Goal: Task Accomplishment & Management: Manage account settings

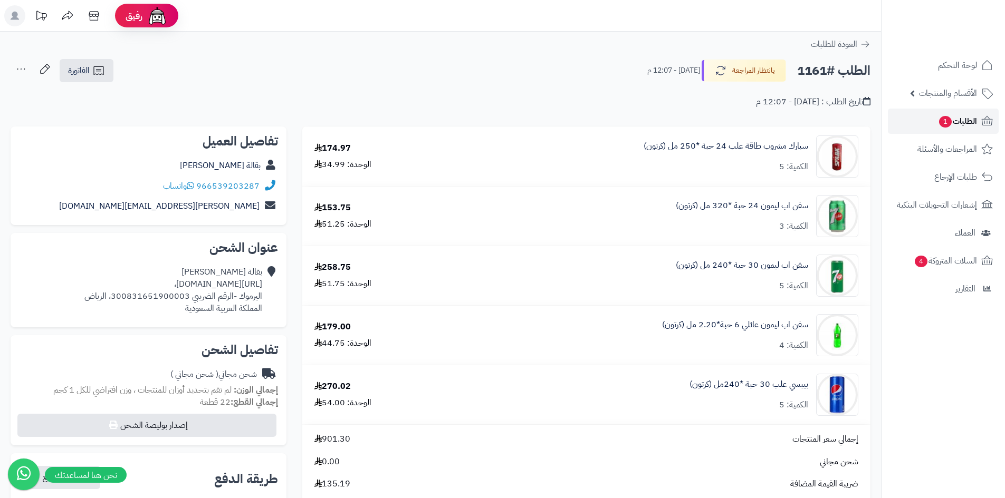
click at [948, 124] on span "1" at bounding box center [945, 122] width 13 height 12
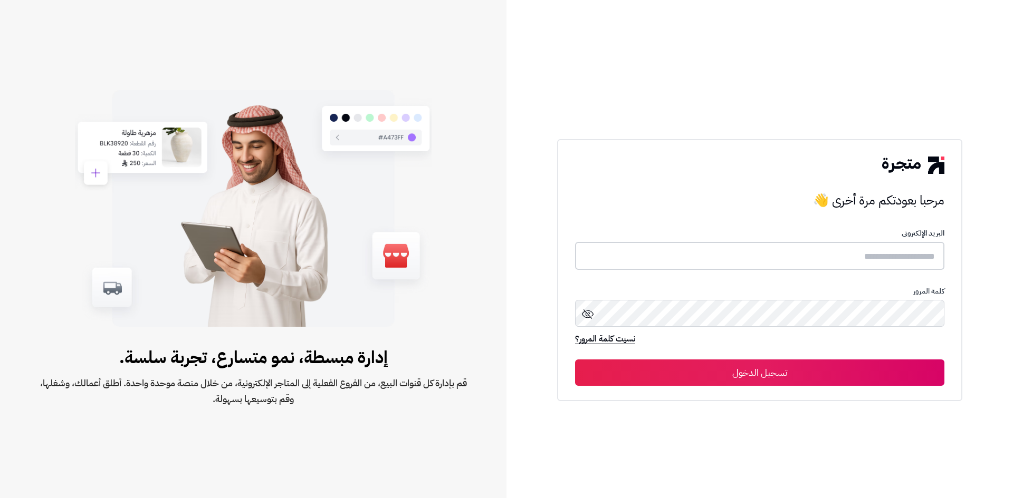
click at [783, 252] on input "text" at bounding box center [759, 256] width 369 height 28
click at [868, 245] on input "text" at bounding box center [759, 256] width 369 height 28
click at [869, 250] on input "text" at bounding box center [759, 256] width 369 height 28
paste input "********"
type input "********"
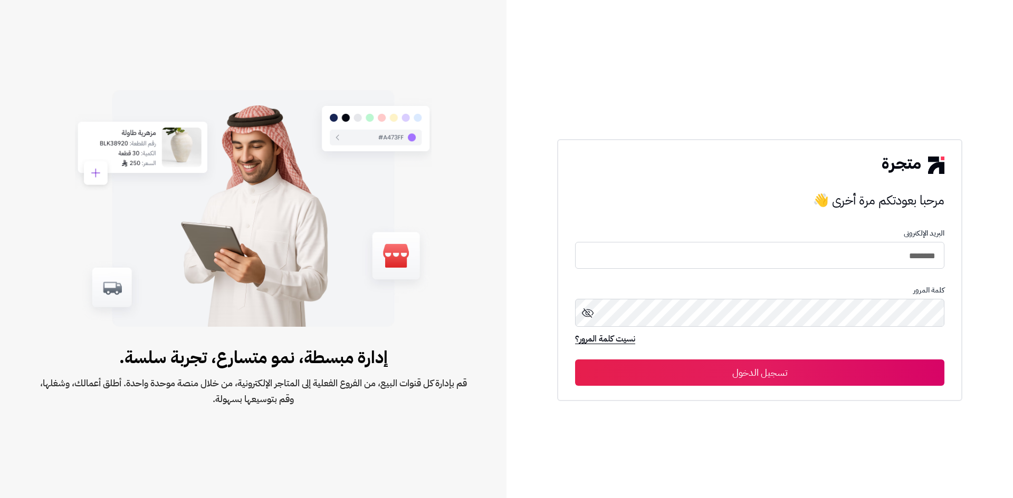
click at [805, 381] on button "تسجيل الدخول" at bounding box center [759, 373] width 369 height 26
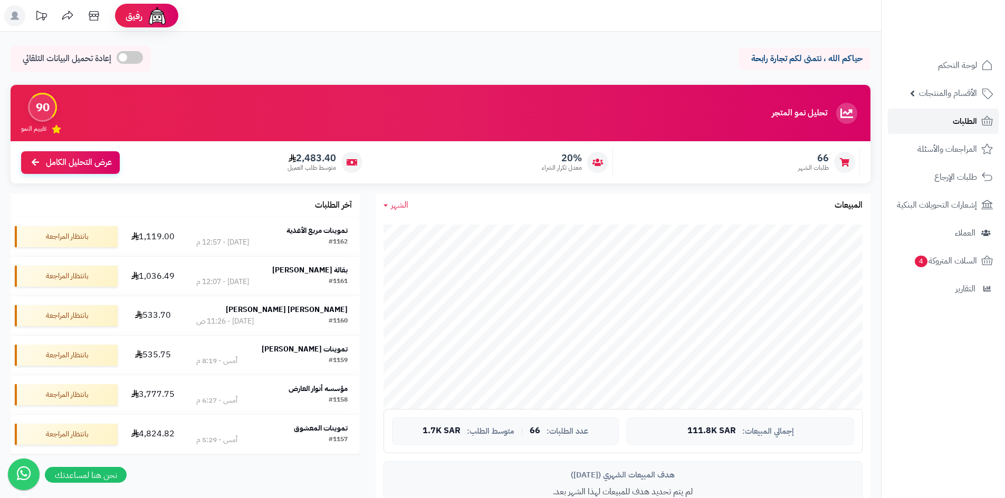
click at [980, 117] on link "الطلبات" at bounding box center [943, 121] width 111 height 25
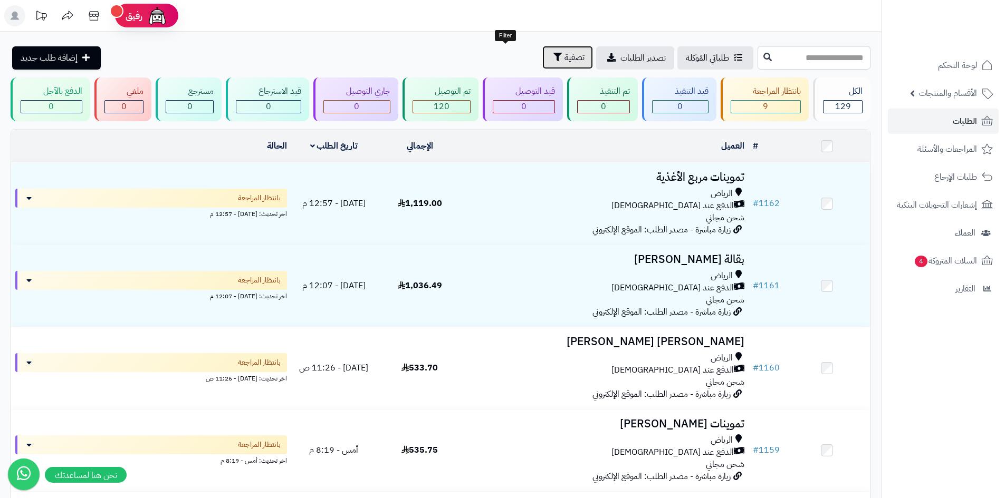
click at [542, 61] on button "تصفية" at bounding box center [567, 57] width 51 height 23
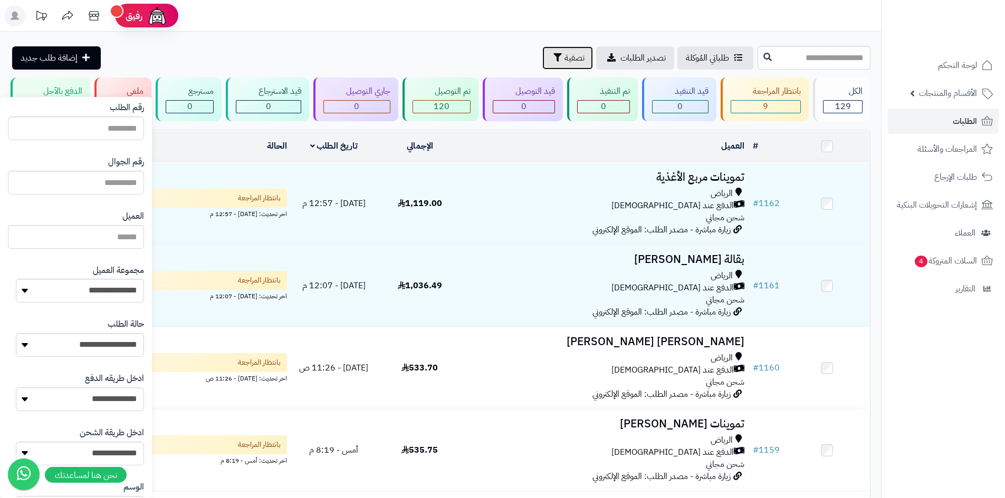
scroll to position [105, 0]
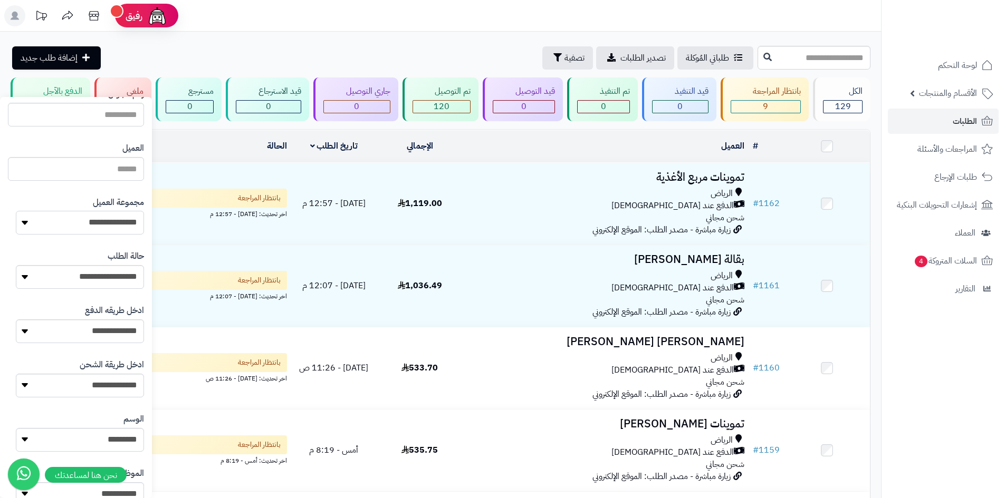
click at [102, 227] on select "**********" at bounding box center [80, 223] width 128 height 24
select select "*"
click at [16, 211] on select "**********" at bounding box center [80, 223] width 128 height 24
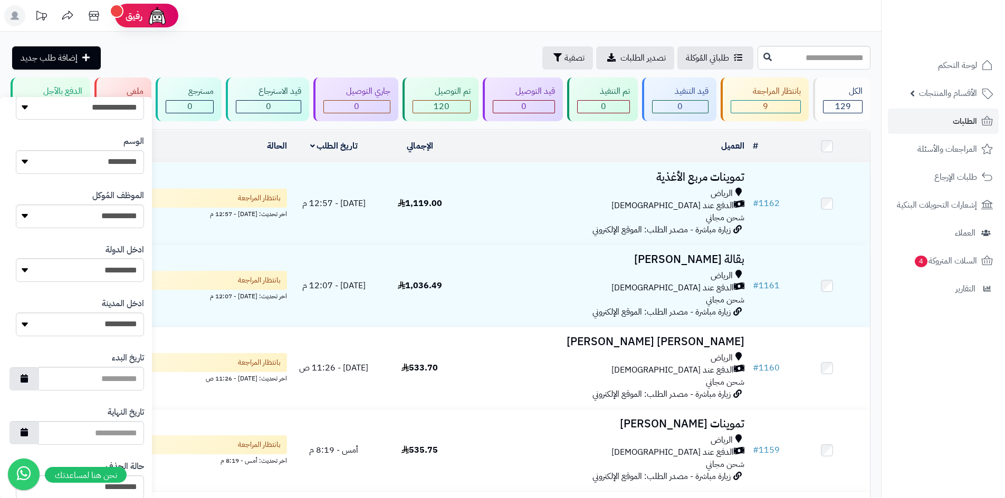
scroll to position [448, 0]
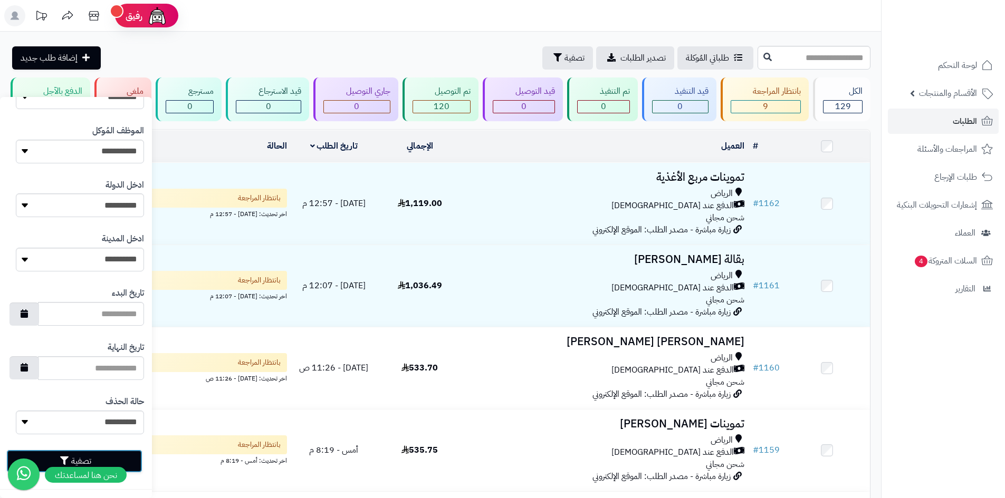
click at [131, 459] on button "تصفية" at bounding box center [74, 461] width 136 height 23
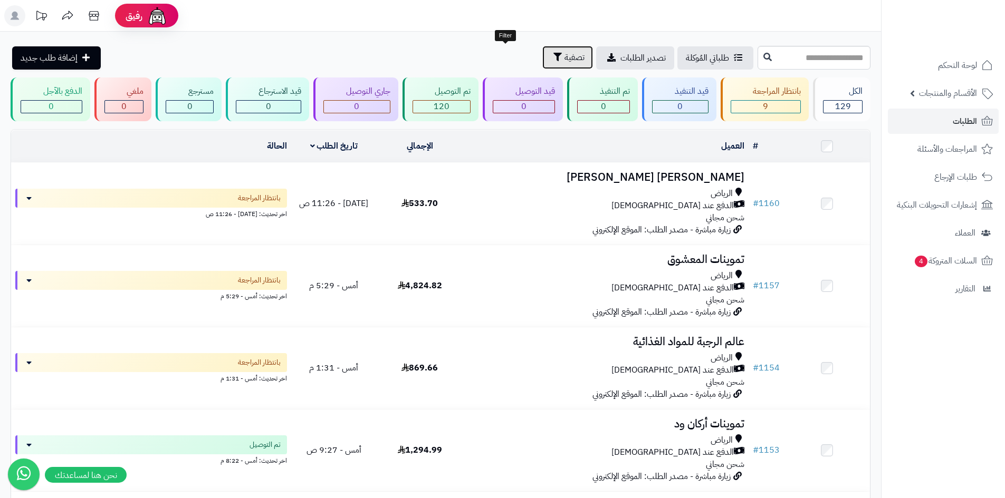
click at [553, 54] on icon "button" at bounding box center [557, 57] width 8 height 8
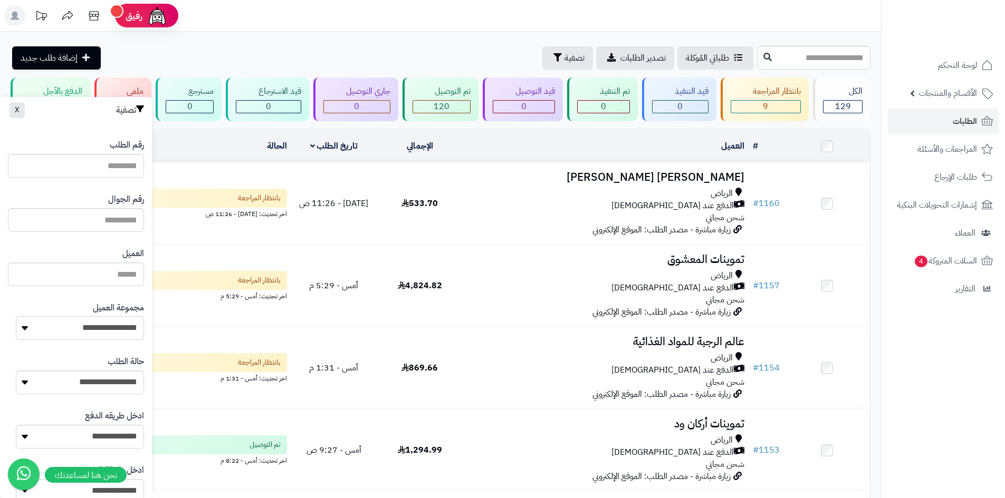
click at [109, 333] on select "**********" at bounding box center [80, 328] width 128 height 24
select select "*"
click at [16, 316] on select "**********" at bounding box center [80, 328] width 128 height 24
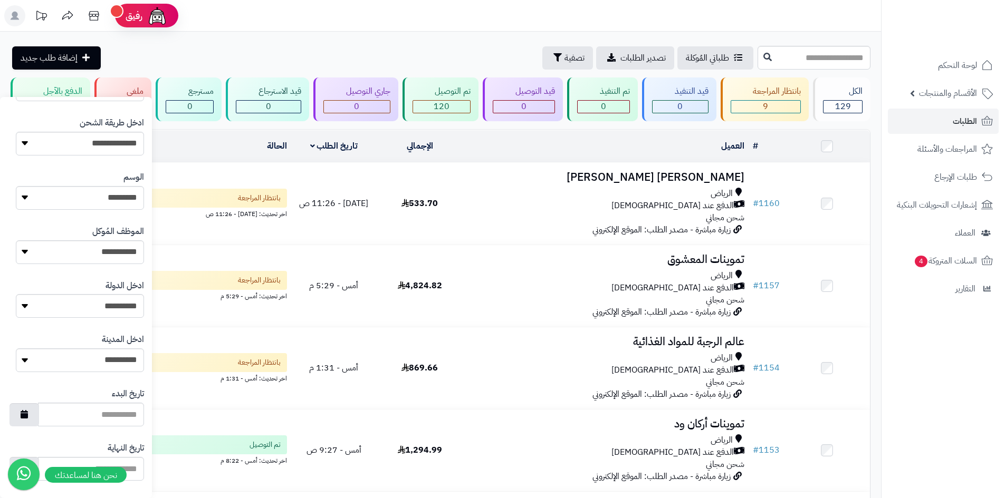
scroll to position [448, 0]
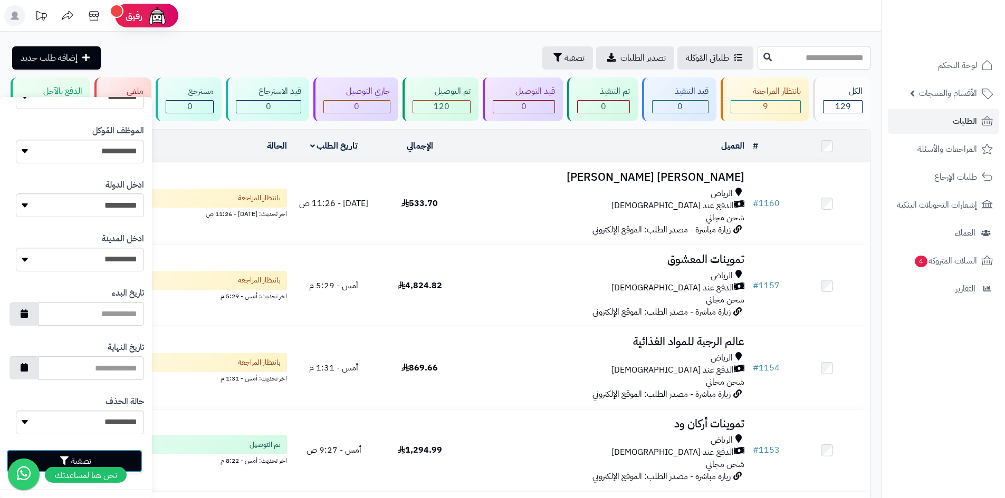
click at [135, 465] on button "تصفية" at bounding box center [74, 461] width 136 height 23
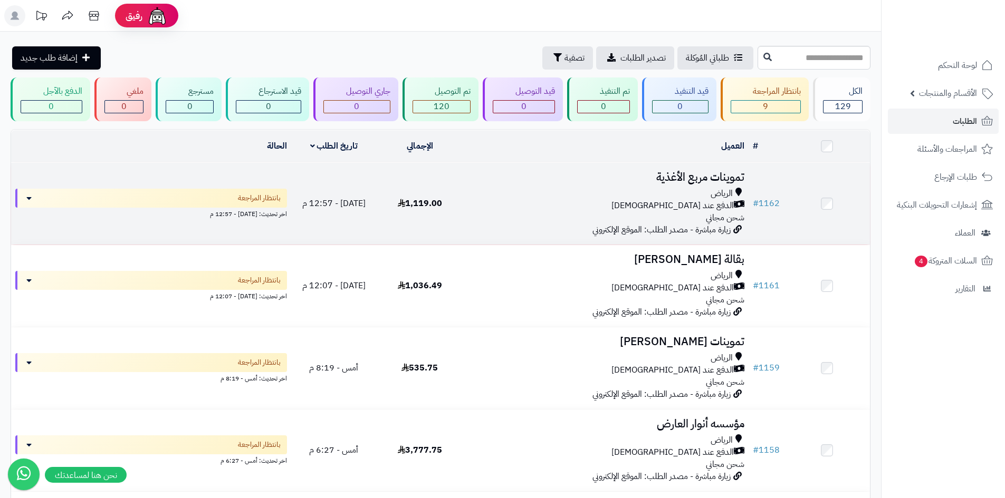
click at [549, 202] on div "الدفع عند [DEMOGRAPHIC_DATA]" at bounding box center [605, 206] width 277 height 12
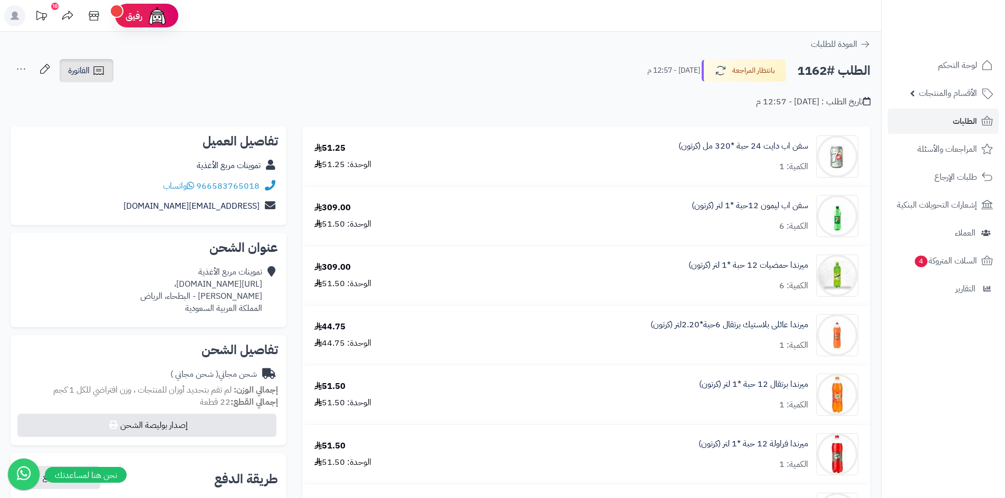
click at [96, 69] on icon at bounding box center [98, 70] width 13 height 13
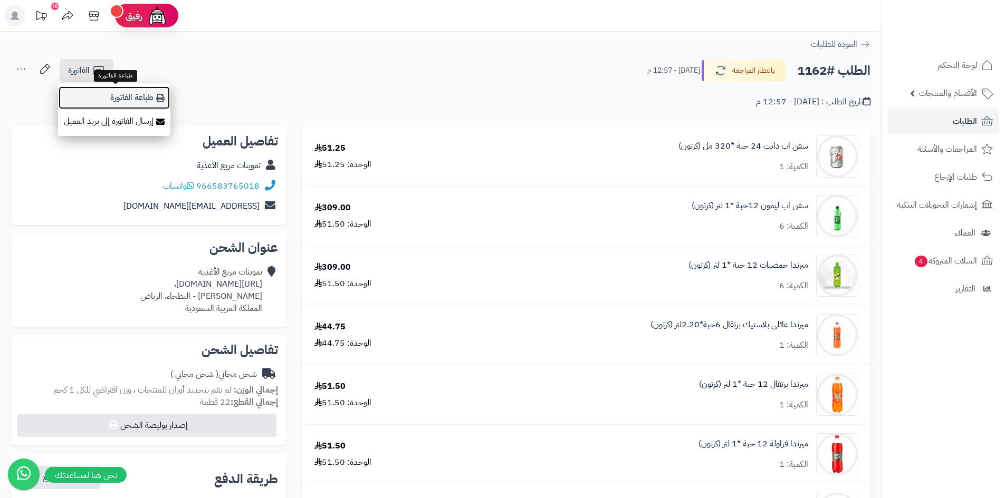
click at [152, 104] on link "طباعة الفاتورة" at bounding box center [114, 98] width 112 height 24
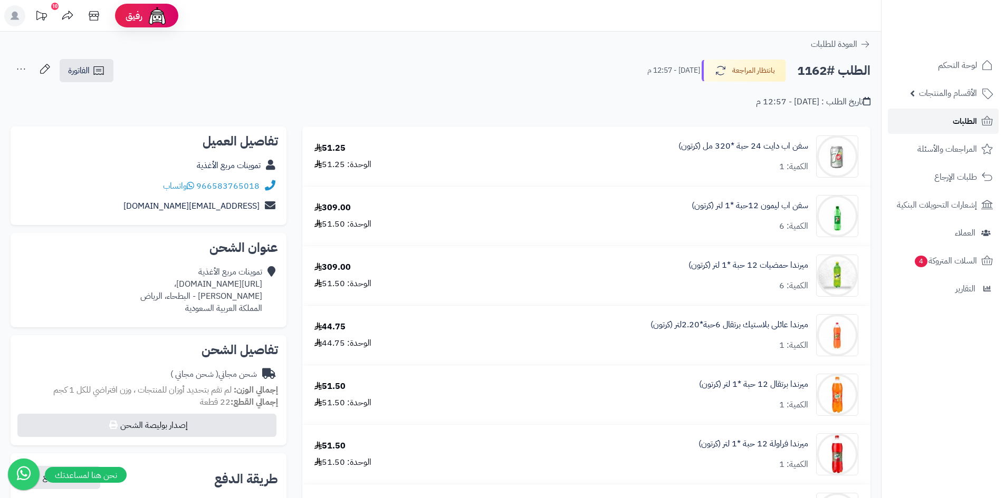
click at [961, 124] on span "الطلبات" at bounding box center [965, 121] width 24 height 15
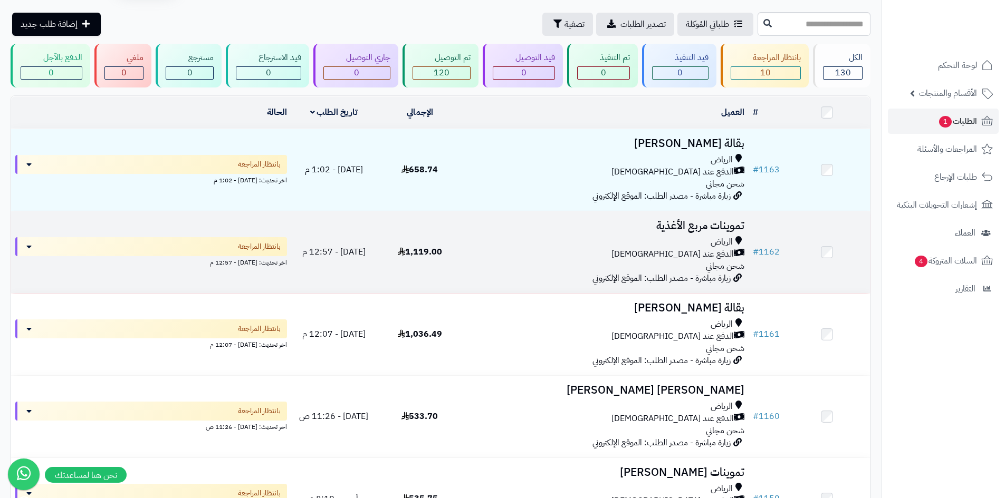
scroll to position [53, 0]
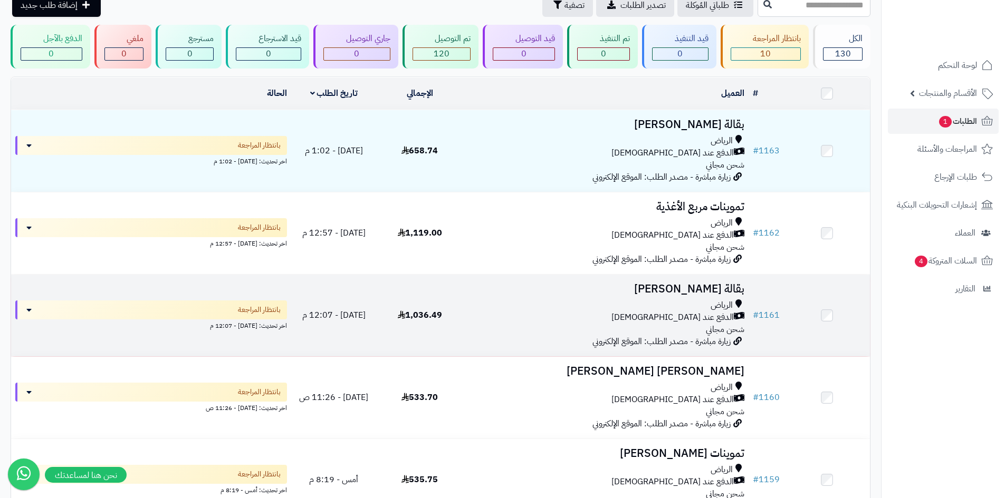
click at [570, 305] on div "الرياض" at bounding box center [605, 306] width 277 height 12
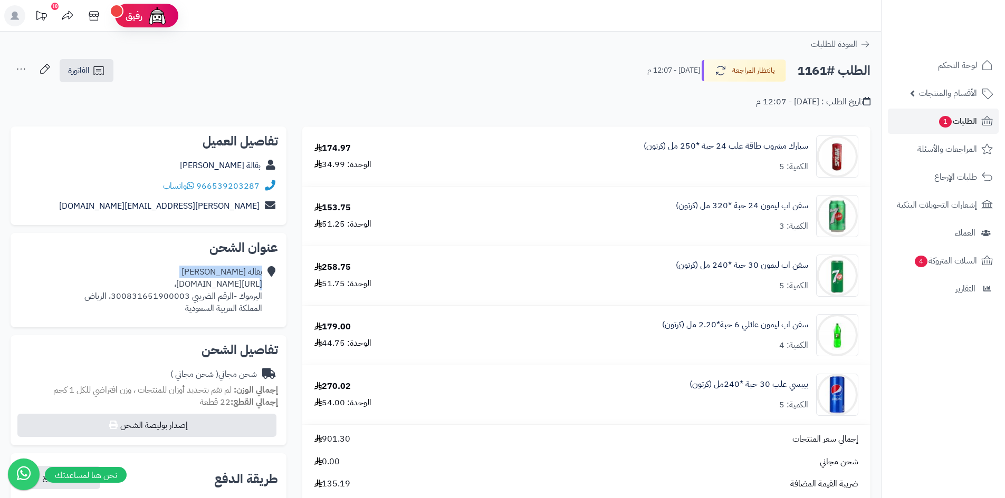
drag, startPoint x: 270, startPoint y: 285, endPoint x: 88, endPoint y: 285, distance: 182.0
click at [88, 285] on div "بقالة يحيى البشى https://maps.app.goo.gl/F8yL6g516mjDmxiRA، اليرموك -الرقم الضر…" at bounding box center [148, 290] width 259 height 56
click at [270, 286] on icon at bounding box center [270, 290] width 11 height 48
drag, startPoint x: 262, startPoint y: 283, endPoint x: 88, endPoint y: 281, distance: 174.6
click at [88, 281] on div "بقالة يحيى البشى https://maps.app.goo.gl/F8yL6g516mjDmxiRA، اليرموك -الرقم الضر…" at bounding box center [173, 290] width 178 height 48
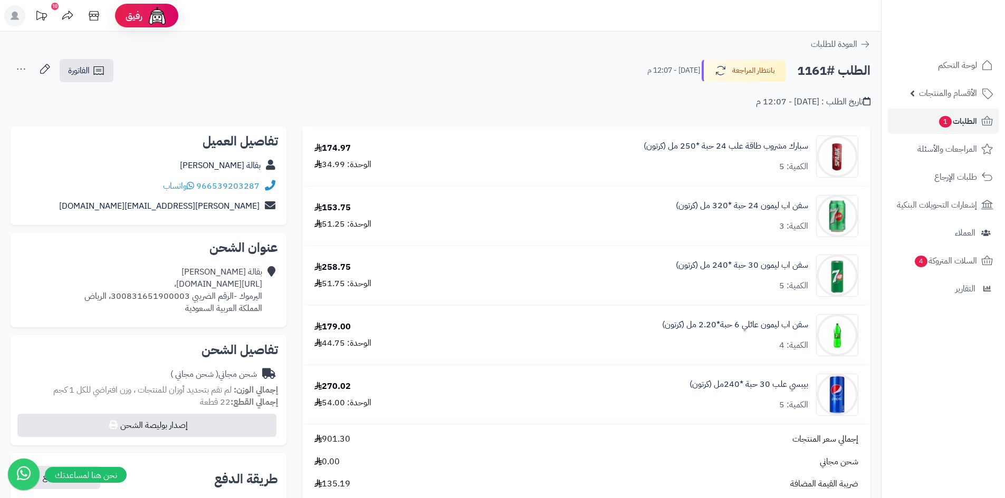
copy div "https://maps.app.goo.gl/F8yL6g516mjDmxiRA"
drag, startPoint x: 198, startPoint y: 183, endPoint x: 262, endPoint y: 185, distance: 63.3
click at [262, 185] on div "966539203287 واتساب" at bounding box center [148, 186] width 259 height 21
copy div "966539203287"
click at [953, 123] on span "الطلبات 1" at bounding box center [957, 121] width 39 height 15
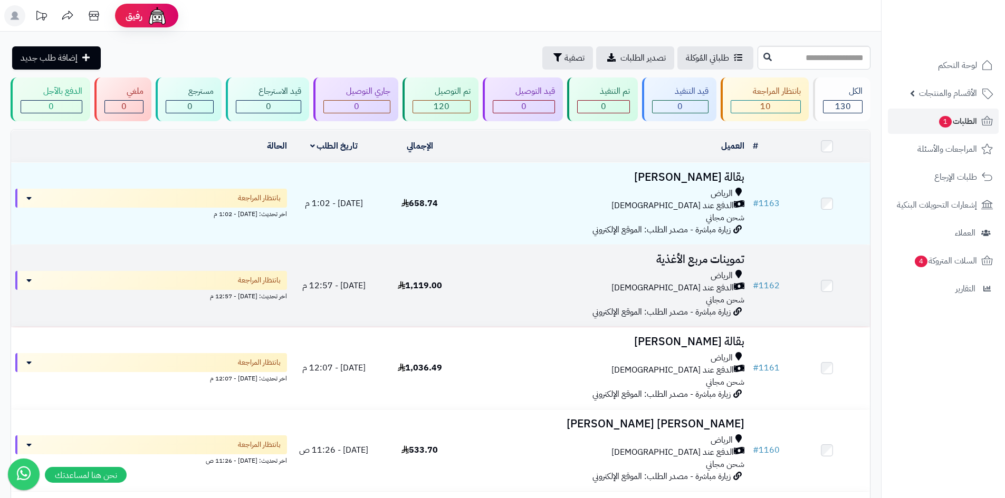
click at [569, 275] on div "الرياض" at bounding box center [605, 276] width 277 height 12
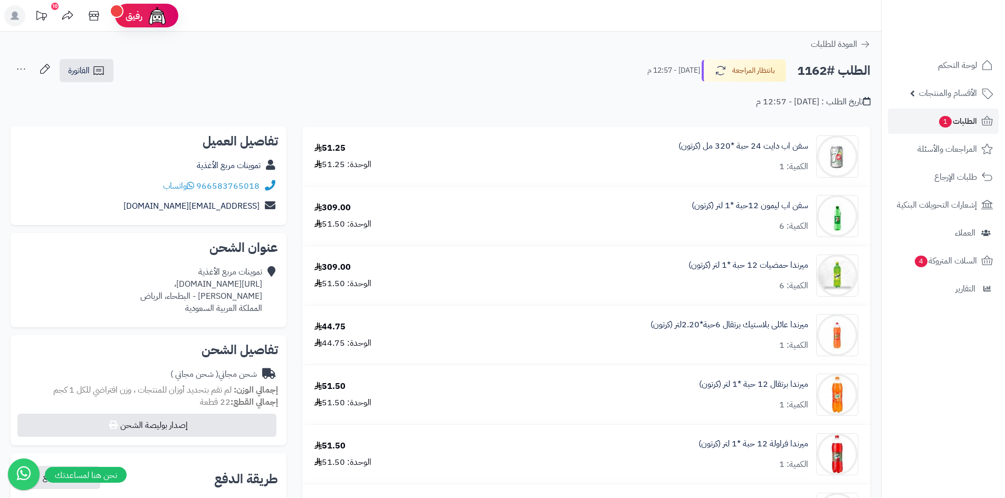
drag, startPoint x: 263, startPoint y: 285, endPoint x: 49, endPoint y: 281, distance: 214.2
click at [48, 281] on div "تموينات مربع الأغذية [URL][DOMAIN_NAME]، [PERSON_NAME] - البطحاء، [PERSON_NAME]…" at bounding box center [148, 290] width 259 height 56
copy div "https://maps.app.goo.gl/nSKe1KLVLkmRpRBM6?g_st=ac"
drag, startPoint x: 197, startPoint y: 182, endPoint x: 262, endPoint y: 181, distance: 64.4
click at [262, 181] on div "966583765018 واتساب" at bounding box center [148, 186] width 259 height 21
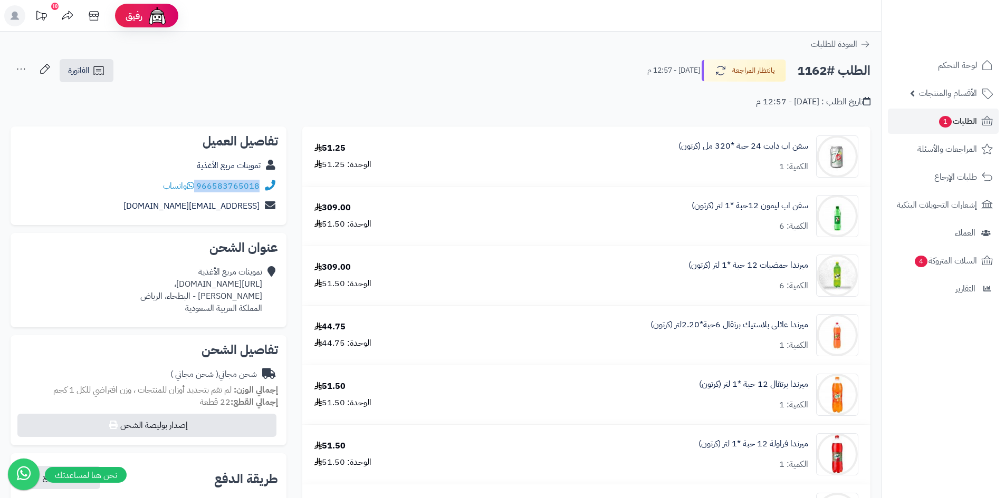
copy div "966583765018"
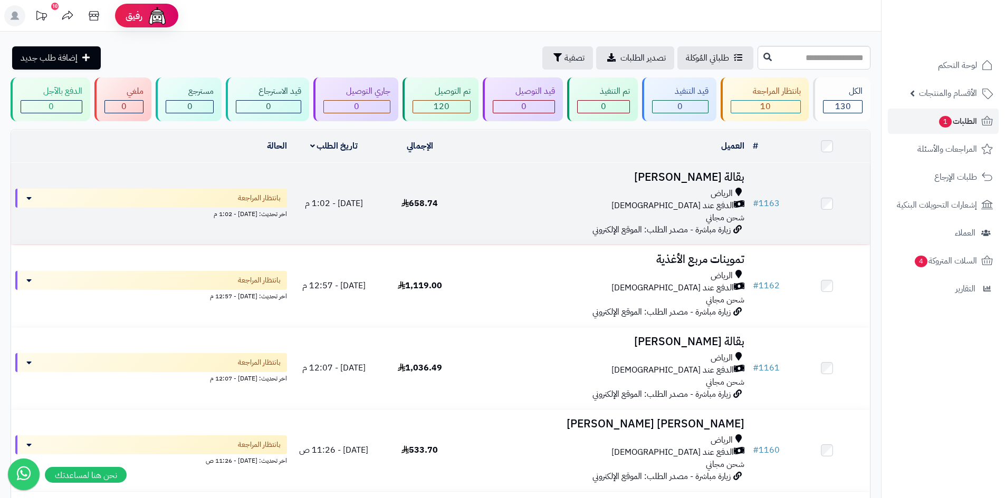
click at [585, 209] on div "الدفع عند [DEMOGRAPHIC_DATA]" at bounding box center [605, 206] width 277 height 12
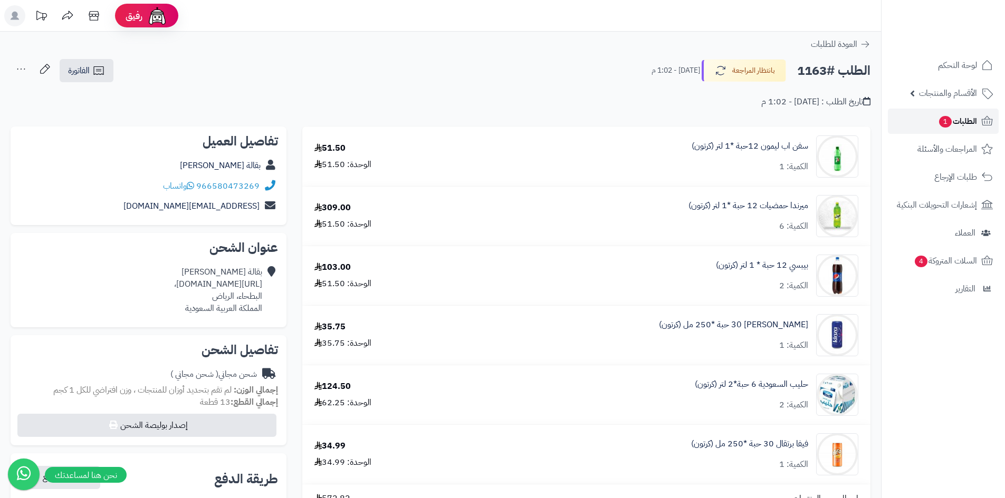
click at [952, 121] on span "الطلبات 1" at bounding box center [957, 121] width 39 height 15
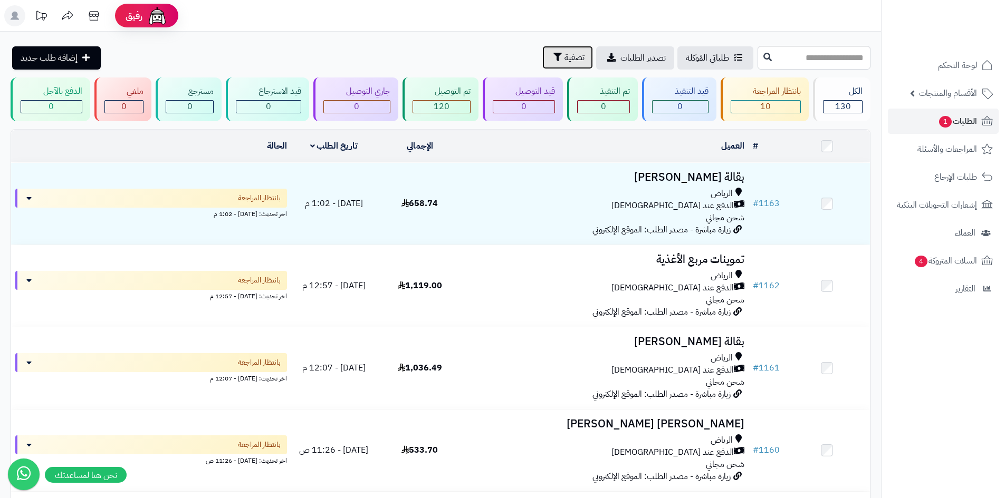
click at [564, 57] on span "تصفية" at bounding box center [574, 57] width 20 height 13
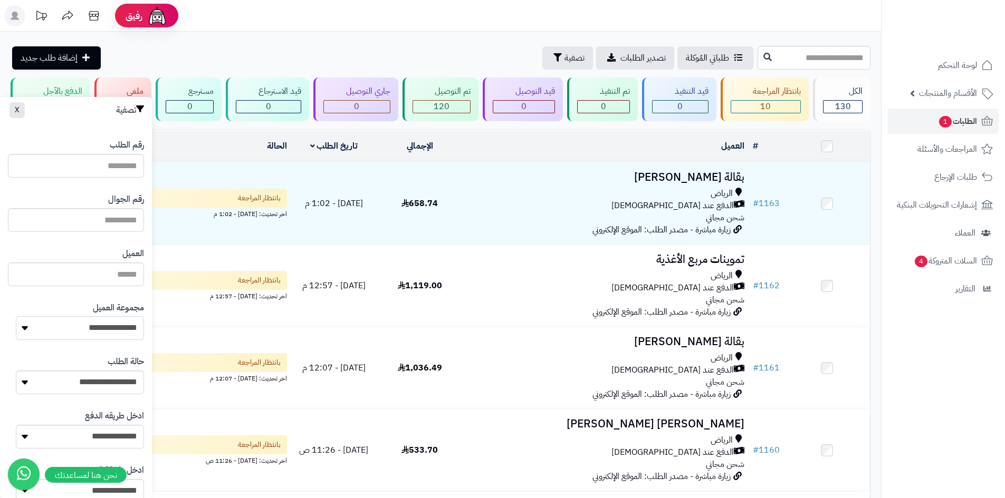
click at [114, 340] on select "**********" at bounding box center [80, 328] width 128 height 24
select select "*"
click at [16, 316] on select "**********" at bounding box center [80, 328] width 128 height 24
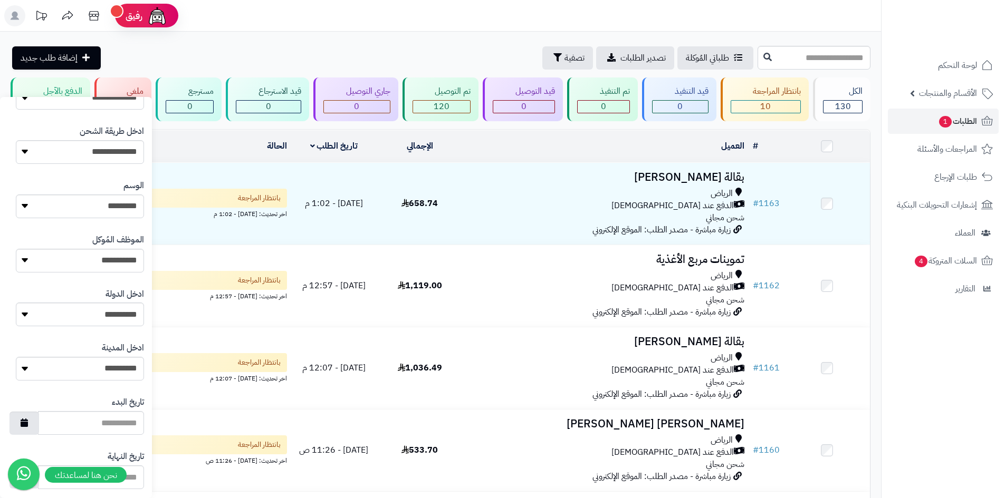
scroll to position [448, 0]
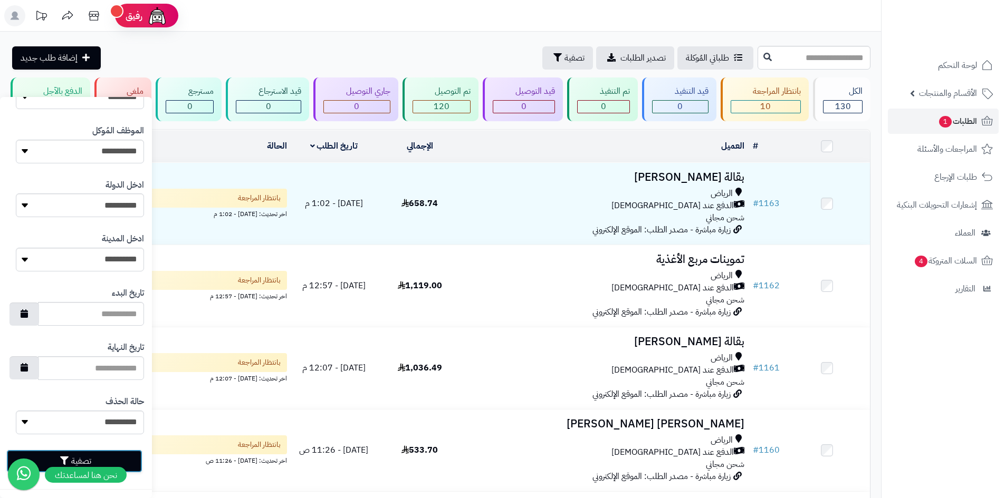
click at [133, 464] on button "تصفية" at bounding box center [74, 461] width 136 height 23
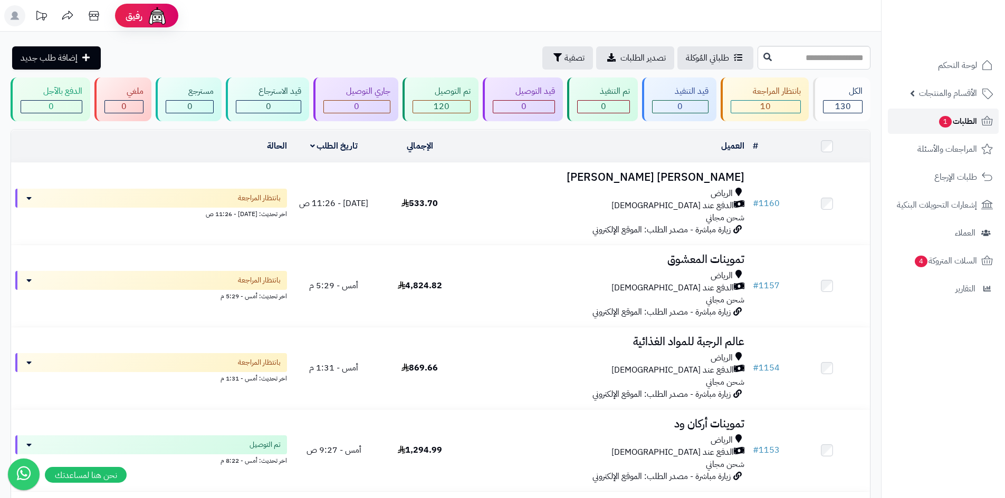
click at [938, 126] on span "الطلبات 1" at bounding box center [957, 121] width 39 height 15
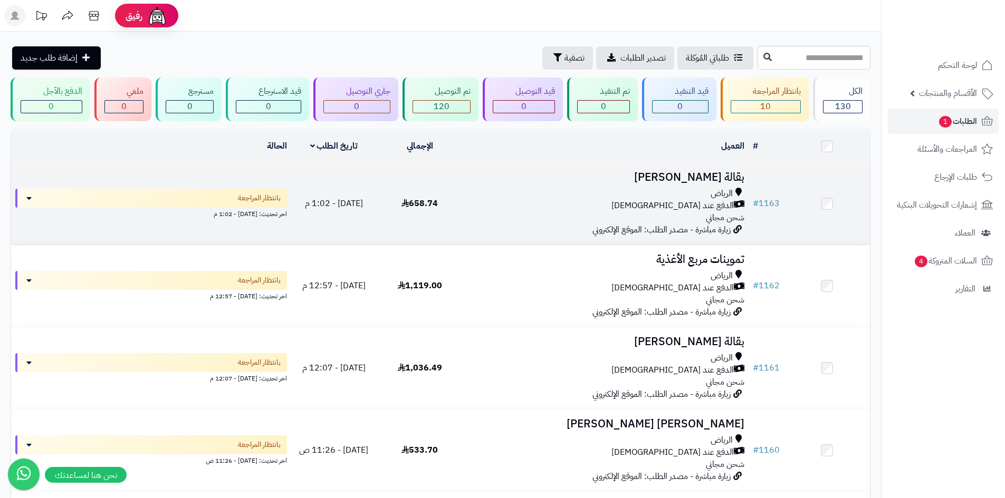
click at [523, 209] on div "الدفع عند [DEMOGRAPHIC_DATA]" at bounding box center [605, 206] width 277 height 12
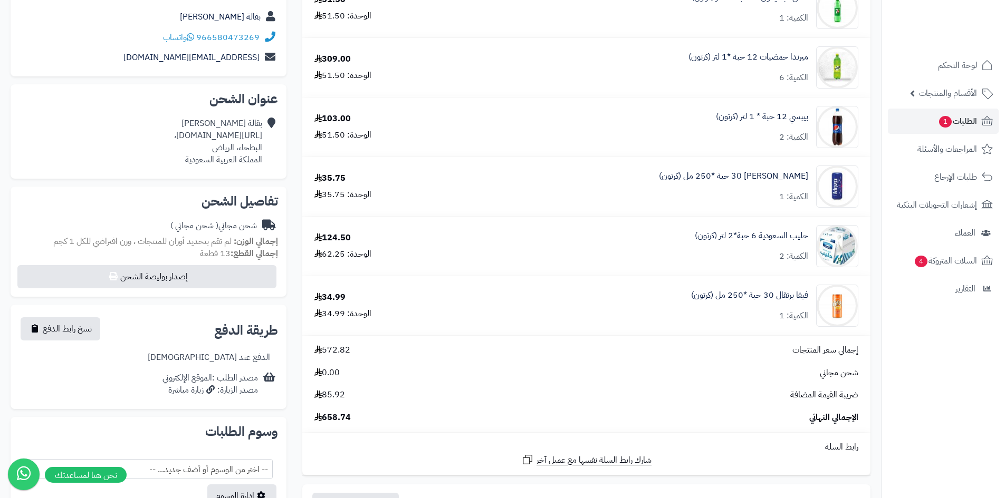
scroll to position [158, 0]
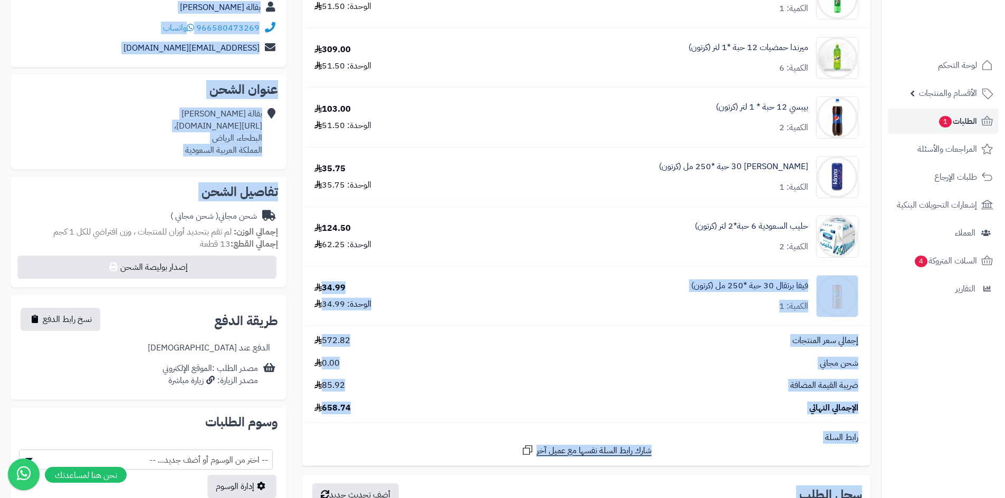
drag, startPoint x: 864, startPoint y: 304, endPoint x: 253, endPoint y: 222, distance: 615.8
click at [253, 223] on div "**********" at bounding box center [441, 302] width 876 height 668
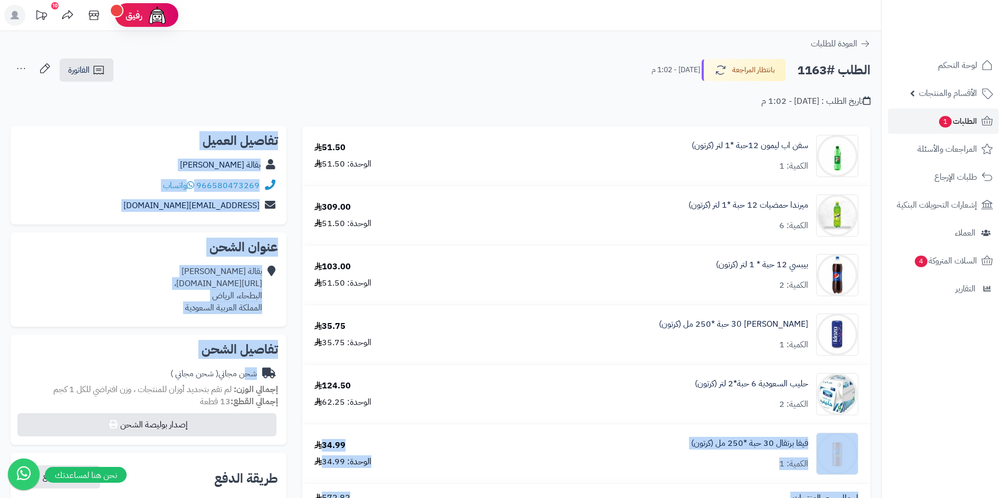
scroll to position [0, 0]
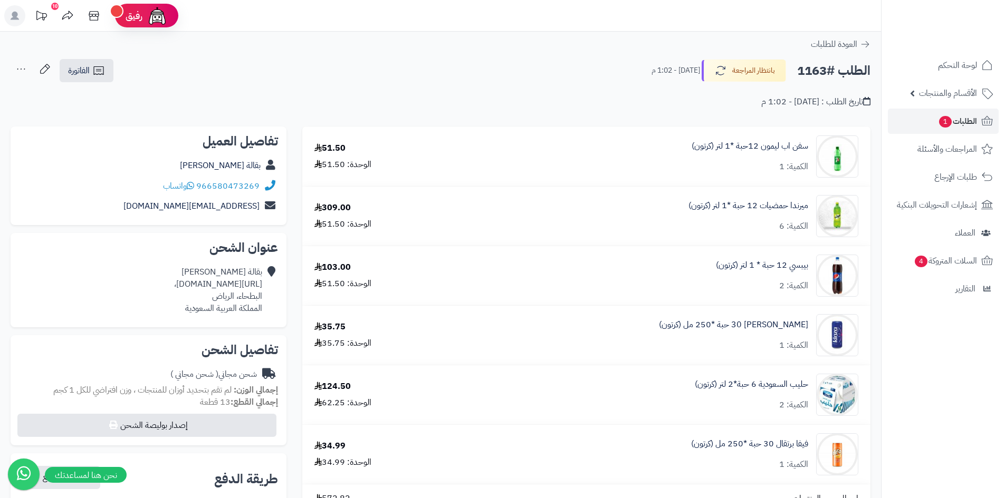
click at [545, 78] on div "الطلب #1163 بانتظار المراجعة [DATE] - 1:02 م الفاتورة طباعة الفاتورة إرسال الفا…" at bounding box center [441, 71] width 860 height 25
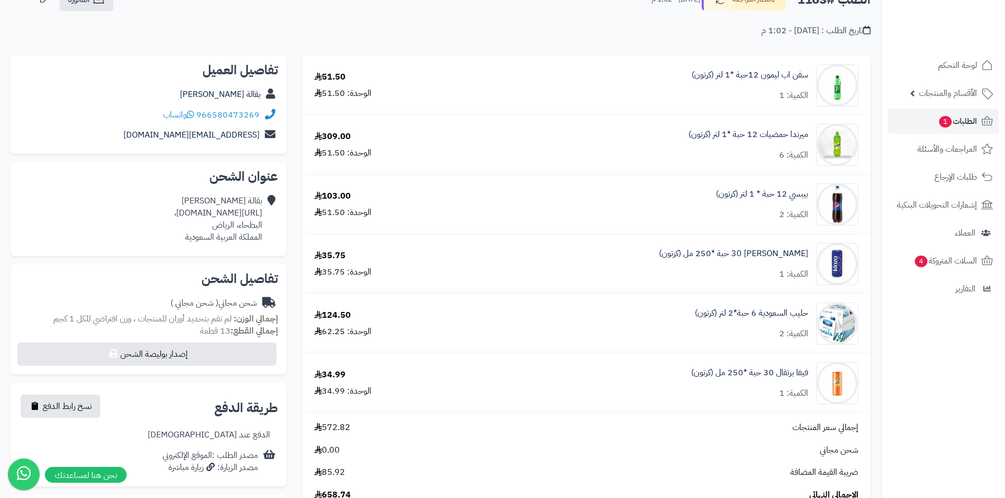
scroll to position [53, 0]
